Goal: Information Seeking & Learning: Learn about a topic

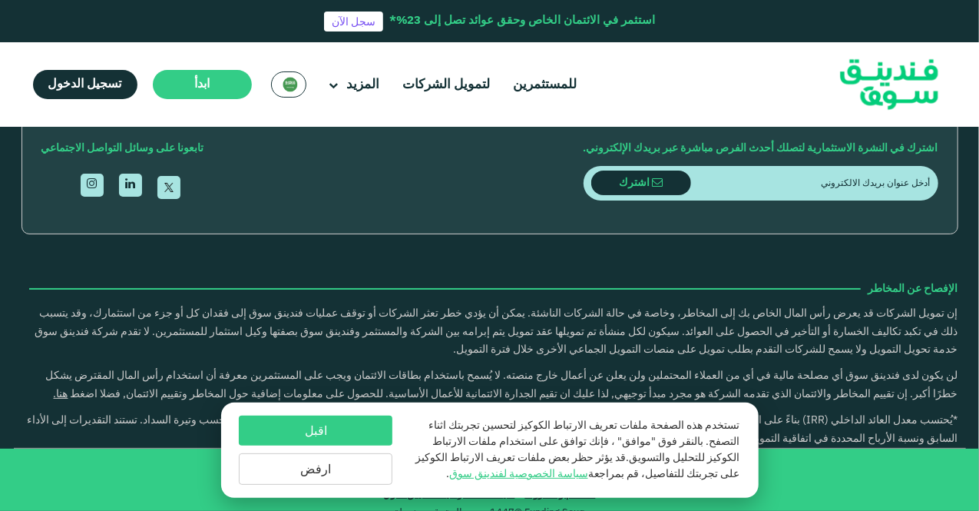
scroll to position [1971, 0]
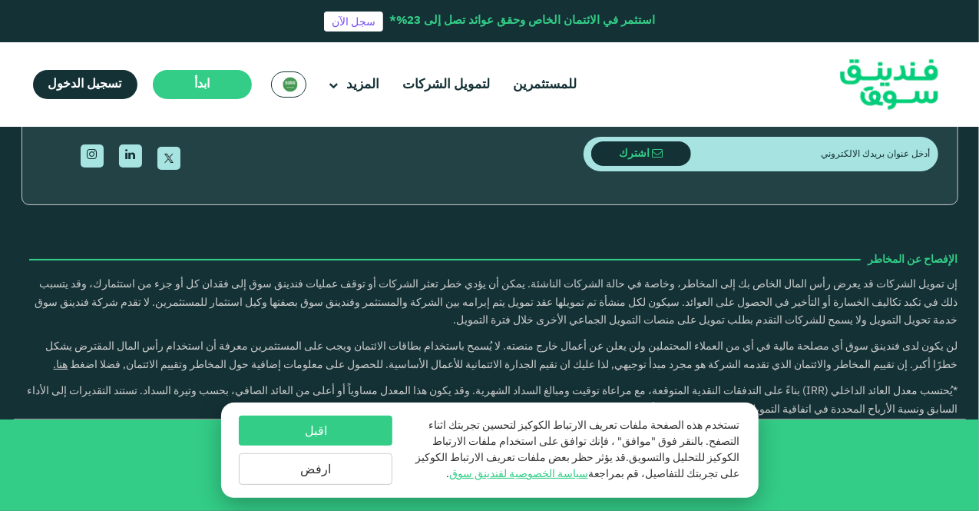
type tc-range-slider "4"
type tc-range-slider "30000"
drag, startPoint x: 896, startPoint y: 270, endPoint x: 930, endPoint y: 263, distance: 35.4
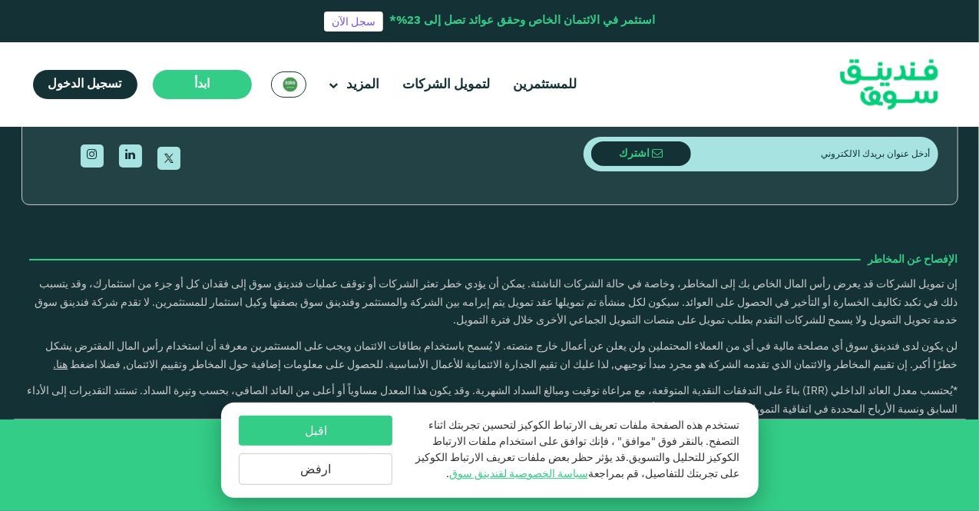
type tc-range-slider "30000"
type tc-range-slider "1"
drag, startPoint x: 452, startPoint y: 266, endPoint x: 625, endPoint y: 273, distance: 172.8
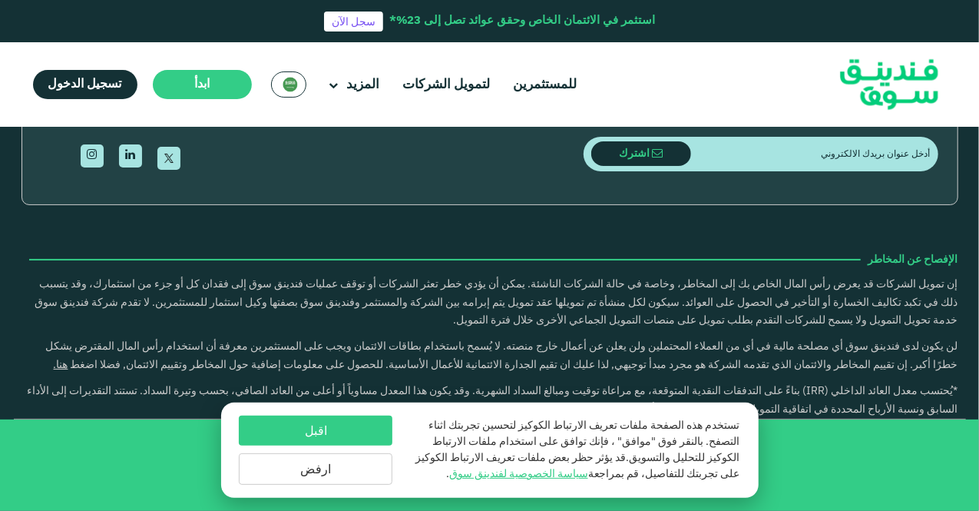
type tc-range-slider "10000"
drag, startPoint x: 915, startPoint y: 262, endPoint x: 957, endPoint y: 260, distance: 41.5
type tc-range-slider "40000"
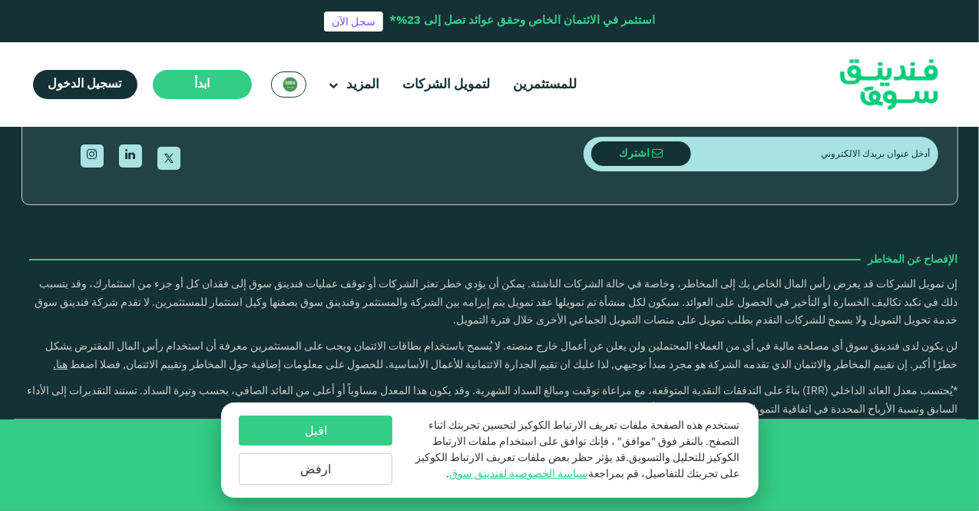
type tc-range-slider "5"
type tc-range-slider "1000000"
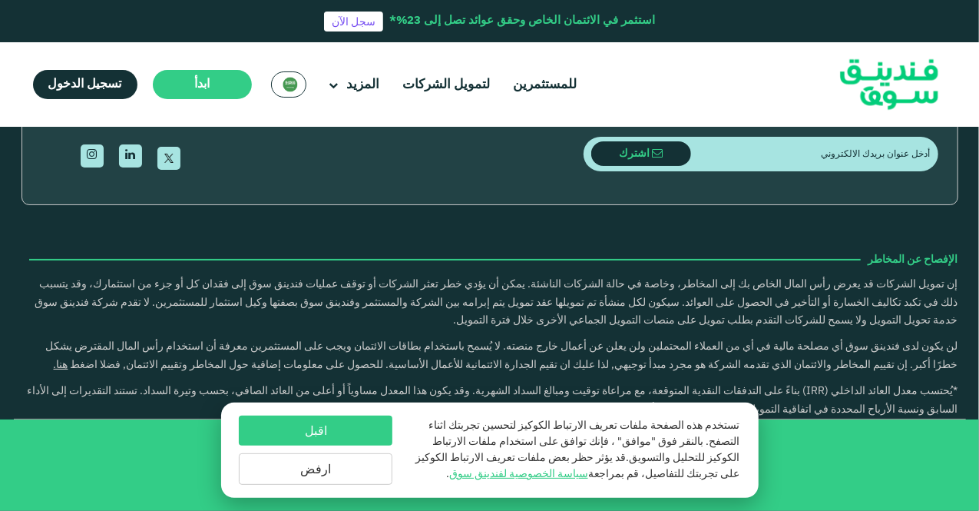
drag, startPoint x: 685, startPoint y: 265, endPoint x: 666, endPoint y: 266, distance: 18.4
